Goal: Information Seeking & Learning: Learn about a topic

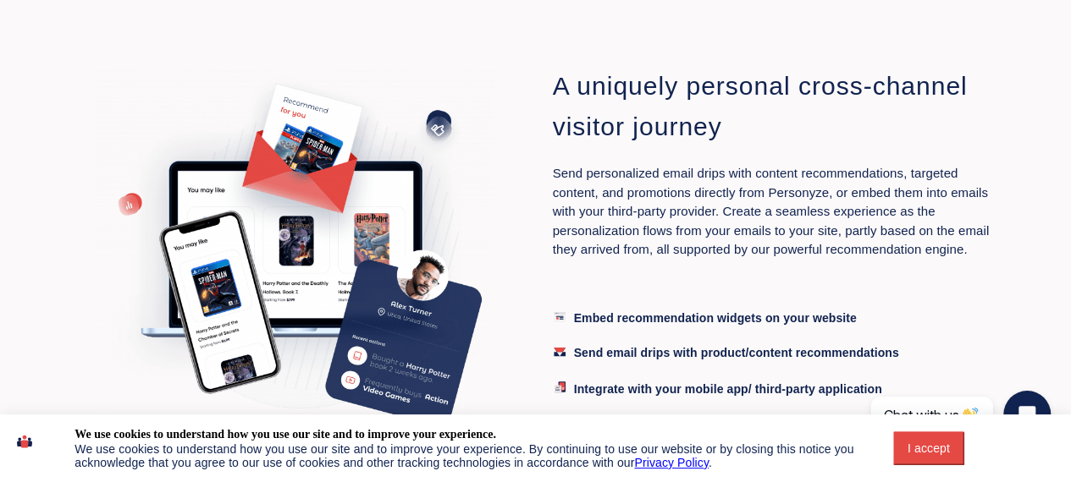
scroll to position [3470, 0]
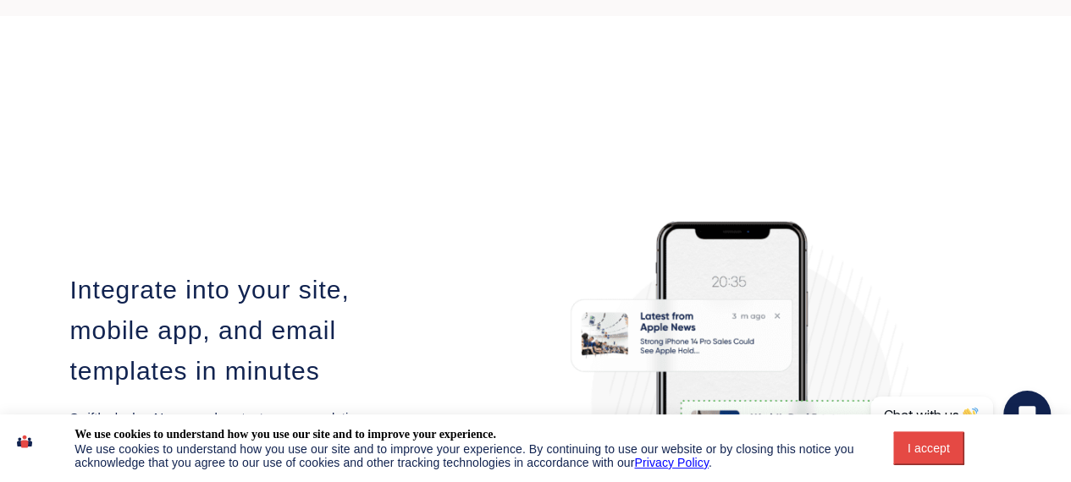
click at [903, 441] on button "I accept" at bounding box center [928, 449] width 71 height 34
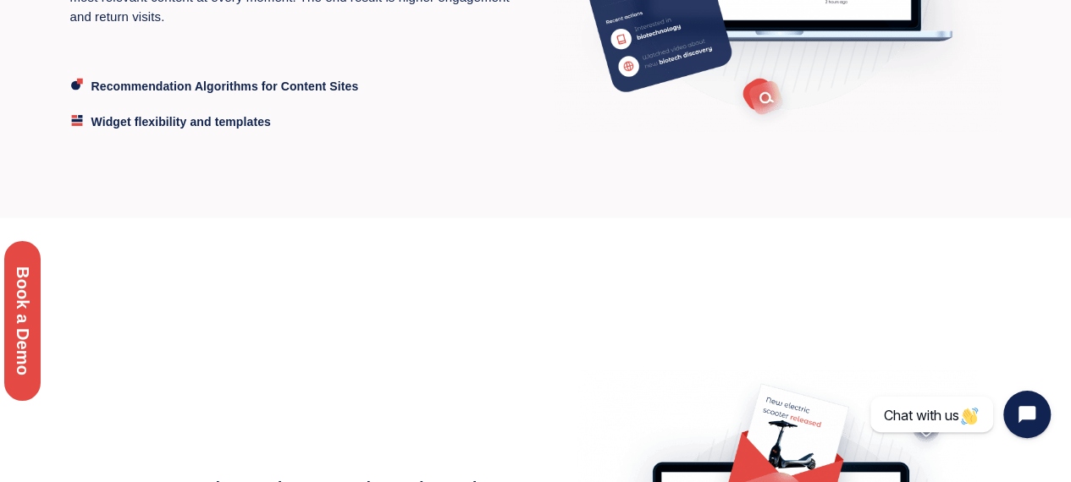
scroll to position [1395, 0]
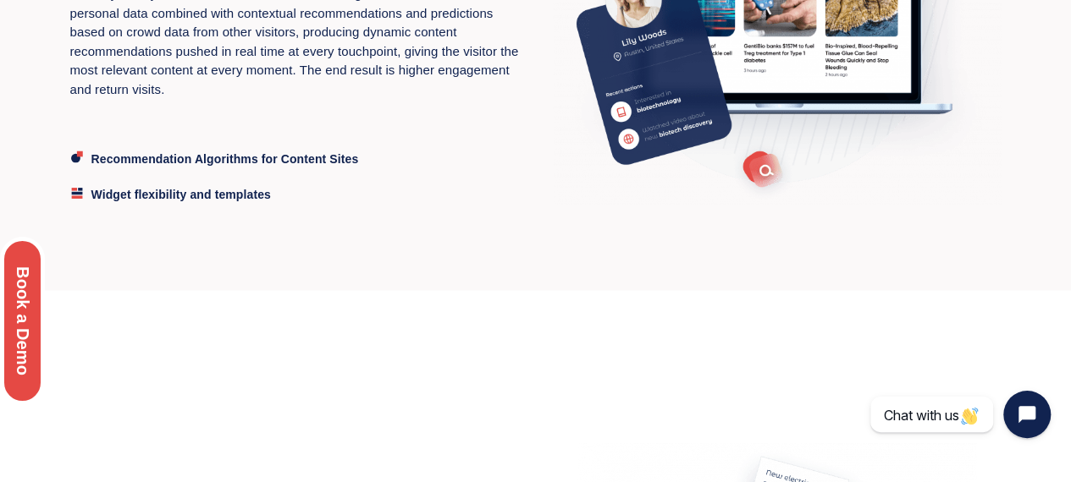
click at [30, 348] on div "Book a Demo" at bounding box center [22, 321] width 45 height 168
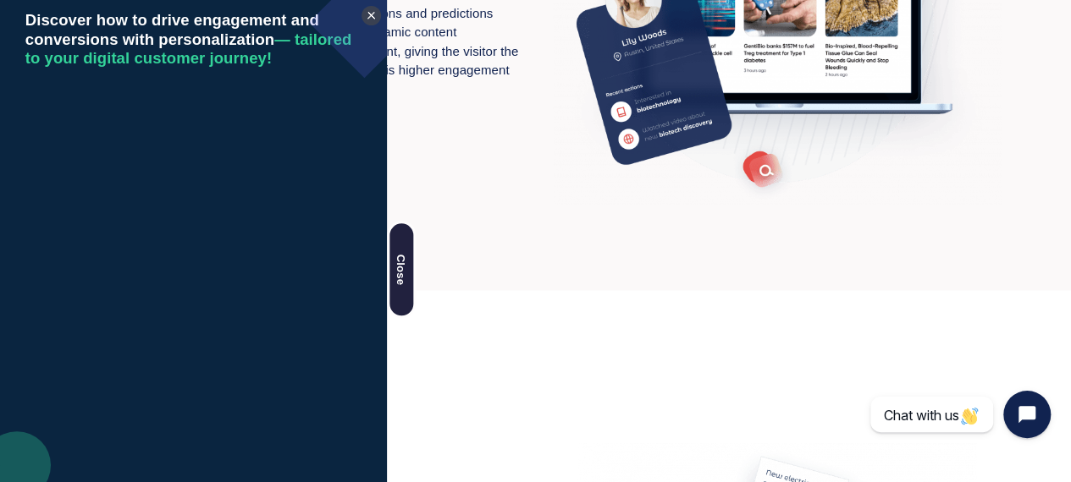
click at [403, 124] on div "Discover how to drive engagement and conversions with personalization — tailore…" at bounding box center [242, 241] width 484 height 482
click at [427, 53] on div "Discover how to drive engagement and conversions with personalization — tailore…" at bounding box center [242, 241] width 484 height 482
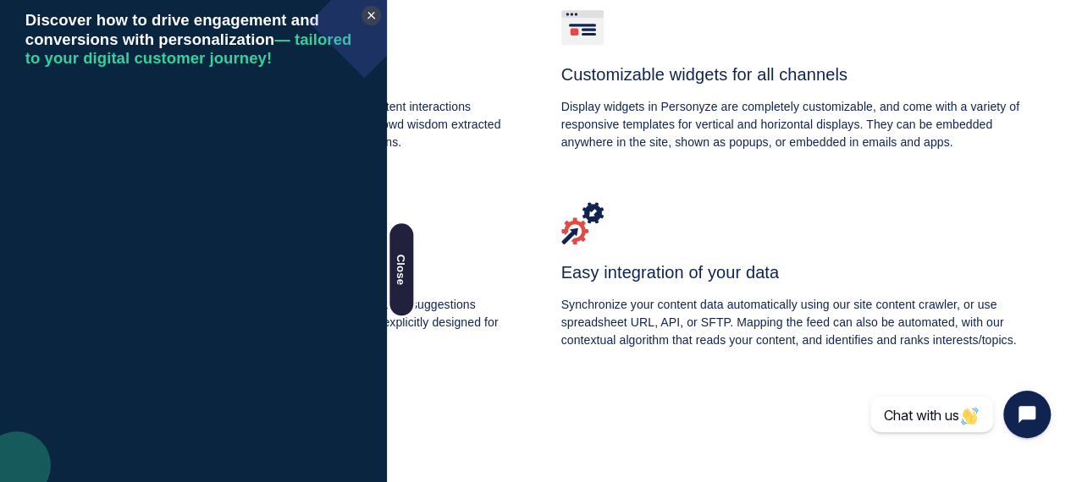
scroll to position [718, 0]
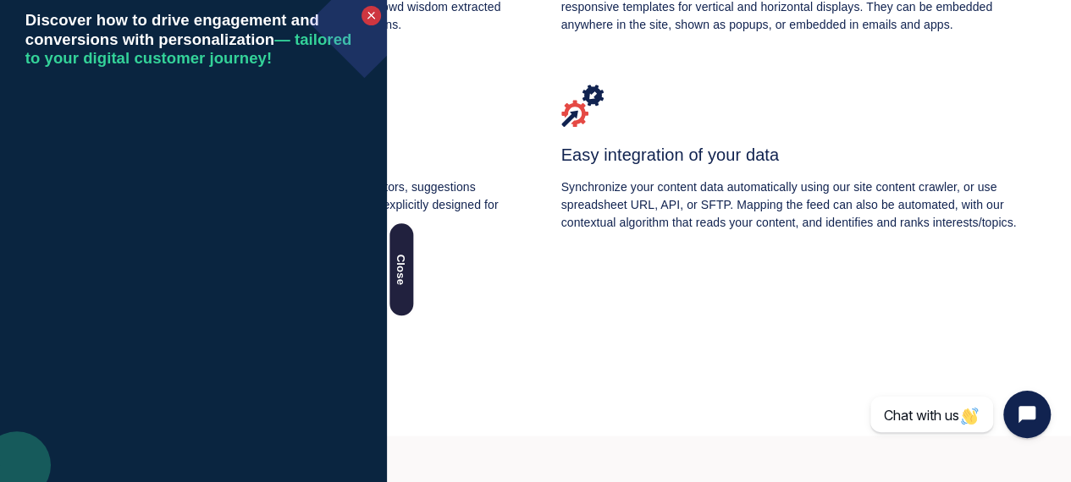
click at [371, 11] on div at bounding box center [370, 15] width 9 height 9
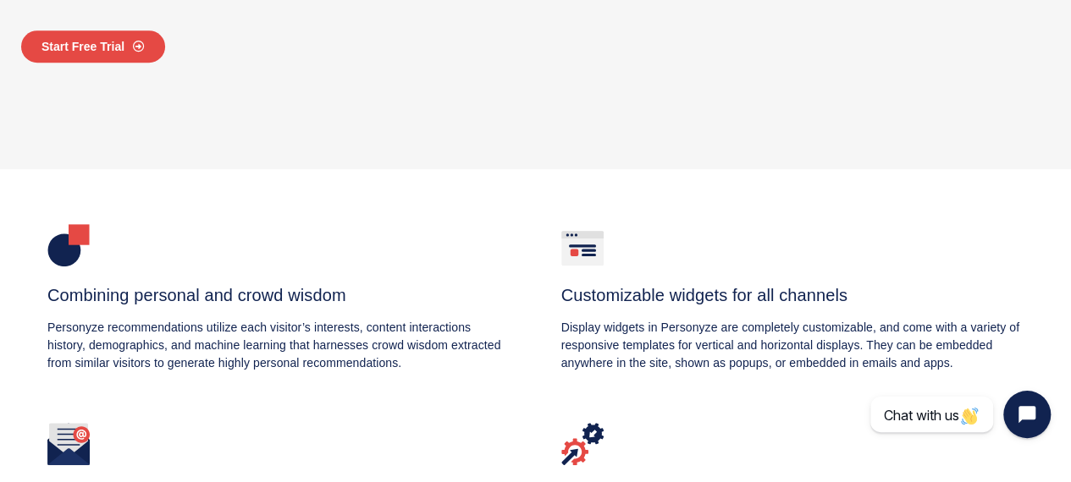
scroll to position [0, 0]
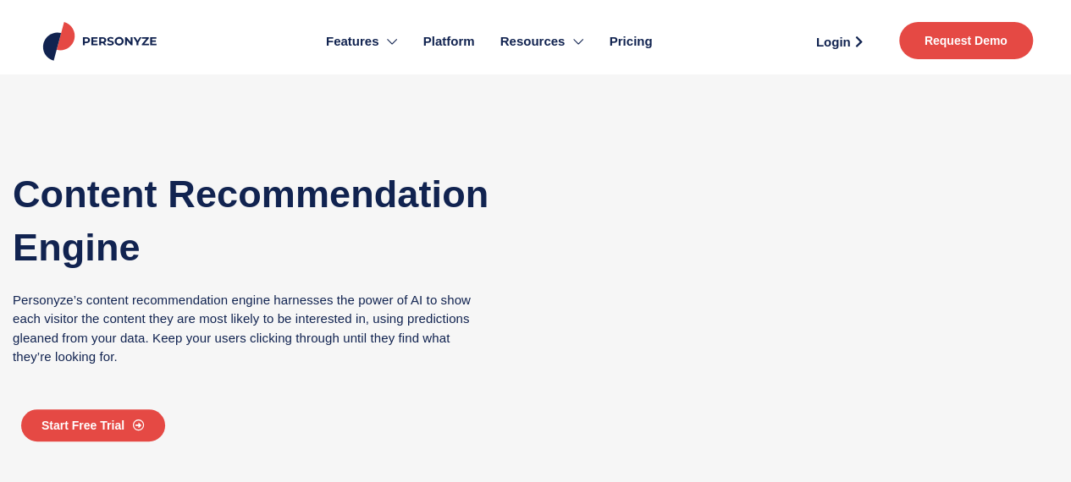
click at [115, 43] on img at bounding box center [102, 41] width 124 height 39
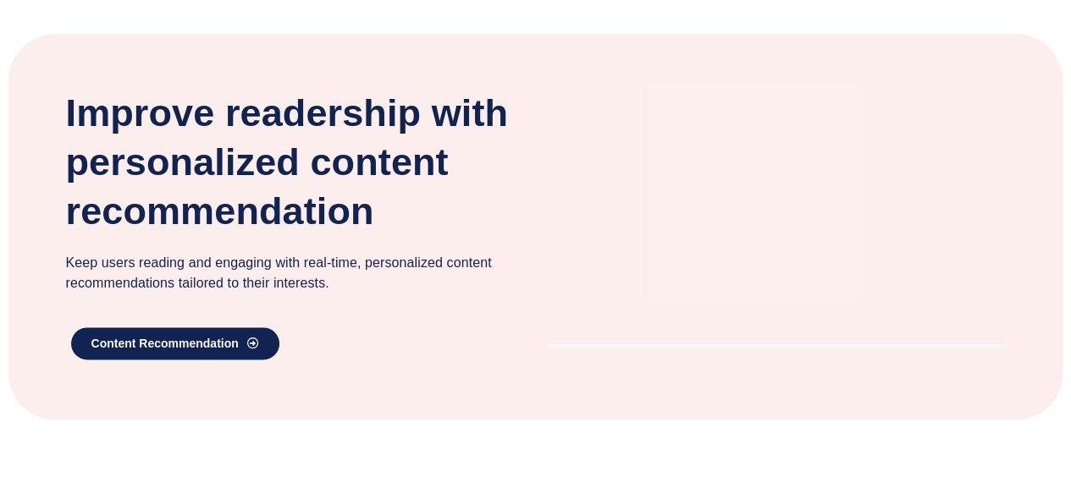
scroll to position [1185, 0]
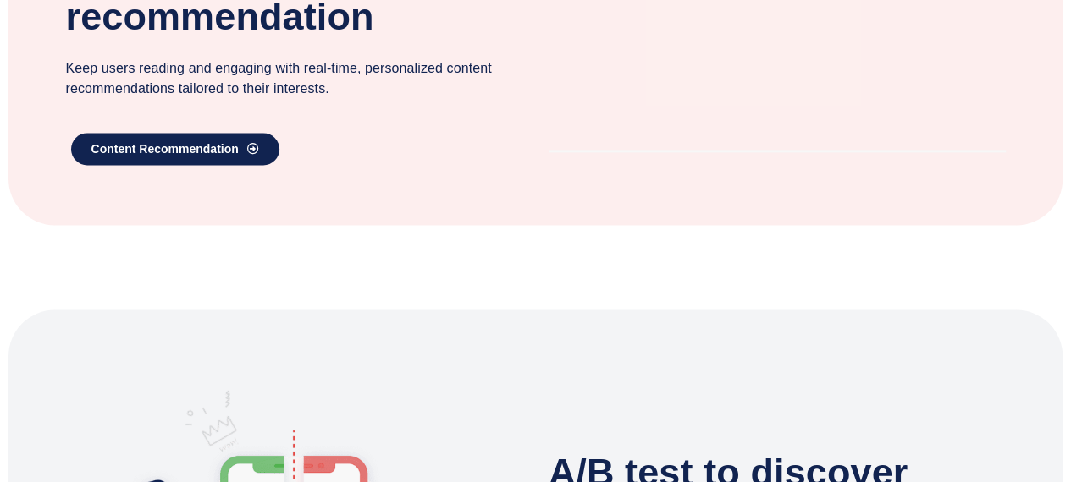
scroll to position [1185, 0]
